Goal: Find specific page/section: Find specific page/section

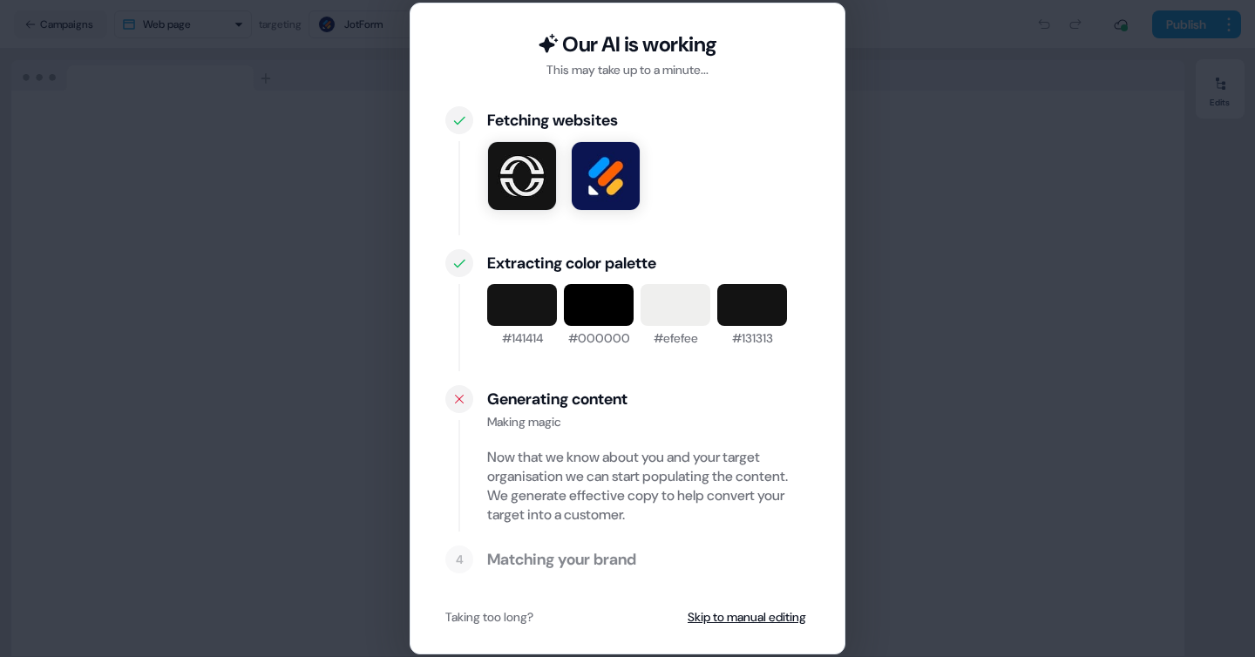
click at [858, 155] on div "Our AI is working This may take up to a minute... Fetching websites Extracting …" at bounding box center [627, 328] width 1255 height 657
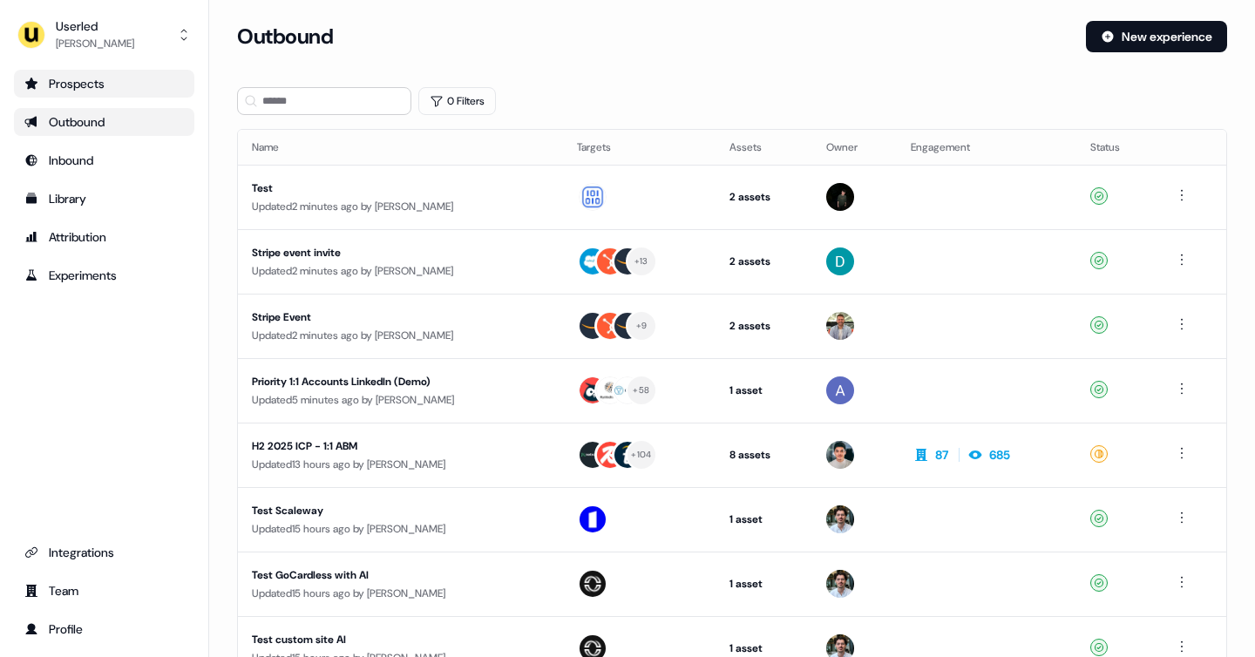
click at [86, 73] on link "Prospects" at bounding box center [104, 84] width 180 height 28
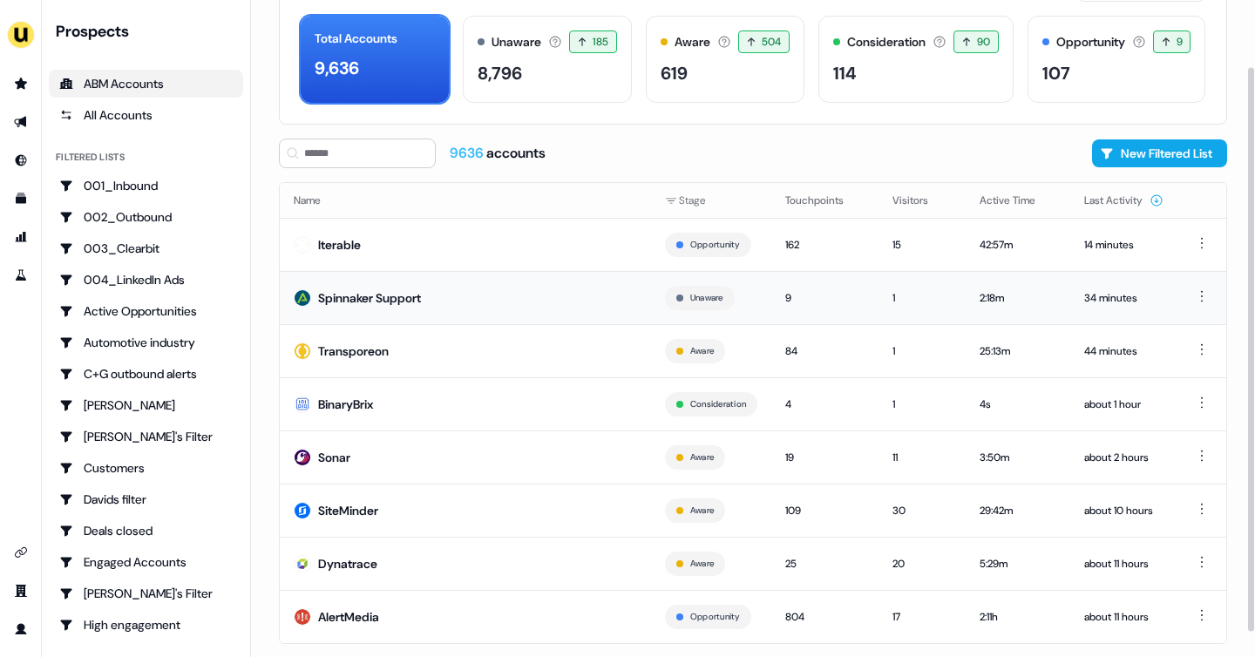
scroll to position [105, 0]
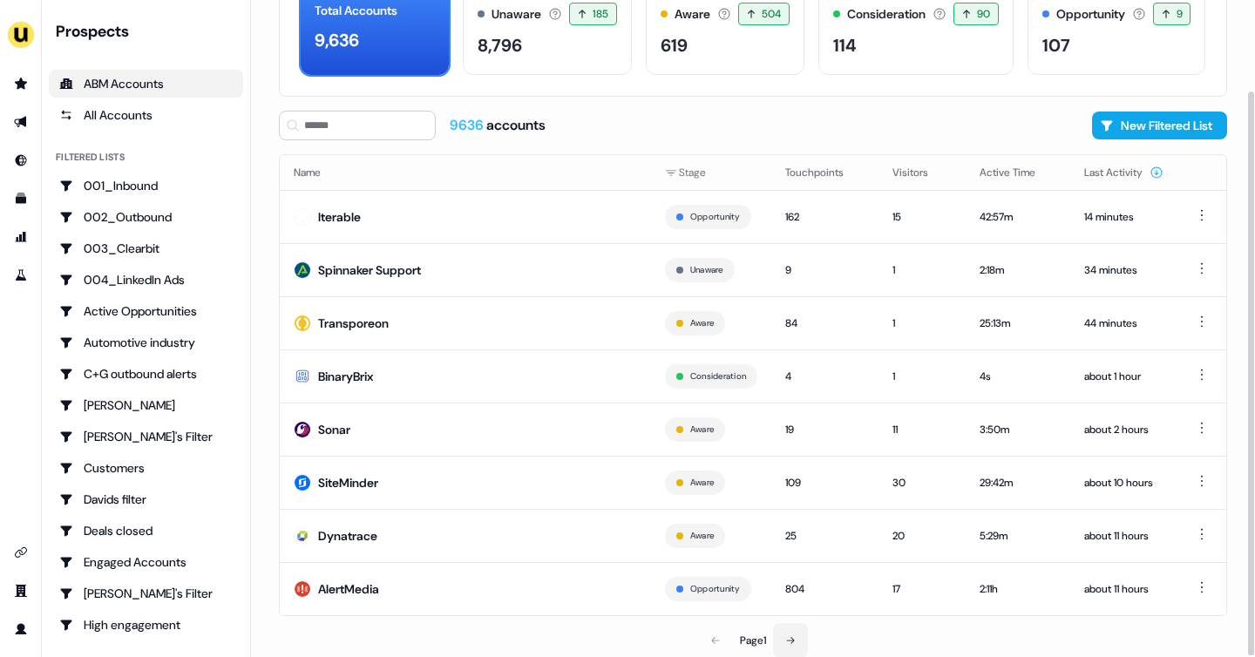
click at [781, 636] on button at bounding box center [790, 640] width 35 height 35
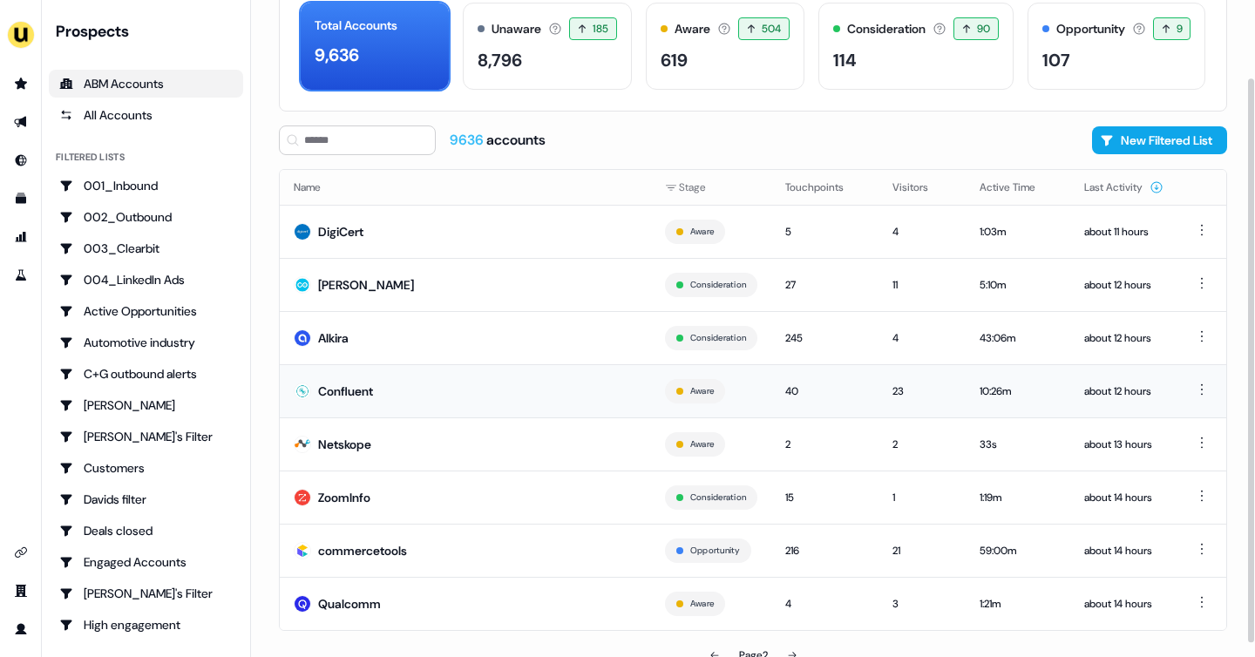
scroll to position [105, 0]
